Goal: Check status: Check status

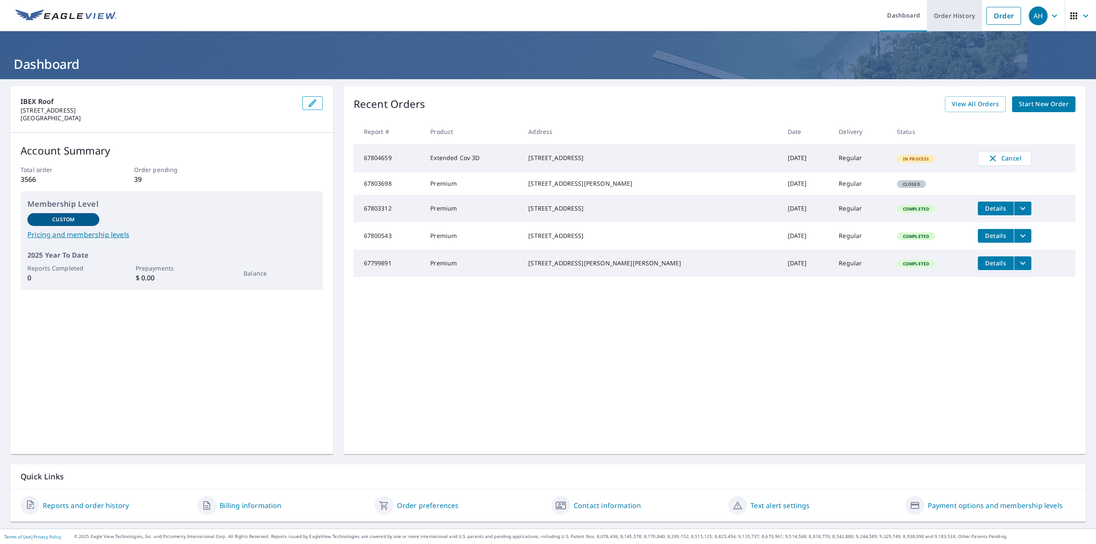
click at [949, 15] on link "Order History" at bounding box center [954, 15] width 55 height 31
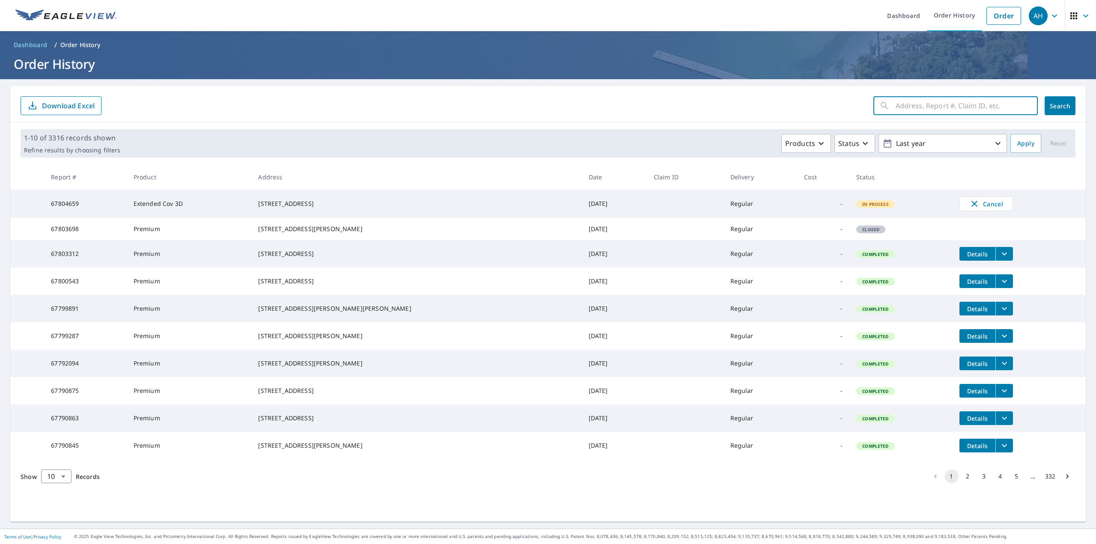
click at [928, 111] on input "text" at bounding box center [967, 106] width 142 height 24
paste input "[STREET_ADDRESS]"
type input "[STREET_ADDRESS]"
click button "Search" at bounding box center [1060, 105] width 31 height 19
